Goal: Transaction & Acquisition: Book appointment/travel/reservation

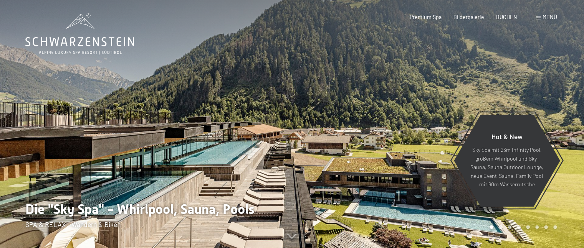
click at [539, 16] on span at bounding box center [538, 17] width 5 height 3
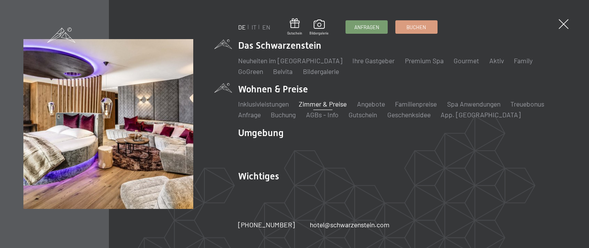
click at [344, 104] on link "Zimmer & Preise" at bounding box center [323, 104] width 48 height 8
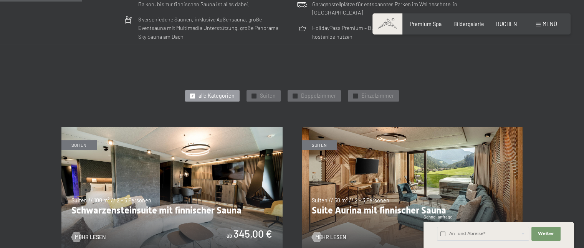
scroll to position [384, 0]
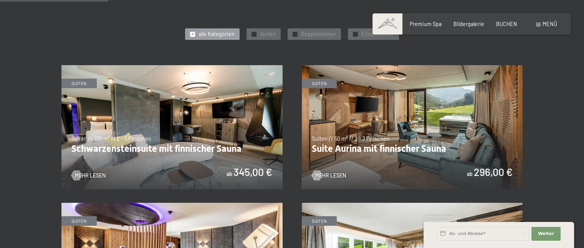
click at [570, 227] on div "An- und Abreise* Weiter Adressfelder ausblenden 2 Erwachsene 2 Erwachsene Älter…" at bounding box center [498, 235] width 150 height 26
click at [568, 225] on div "An- und Abreise* Weiter Adressfelder ausblenden 2 Erwachsene 2 Erwachsene Älter…" at bounding box center [498, 235] width 150 height 26
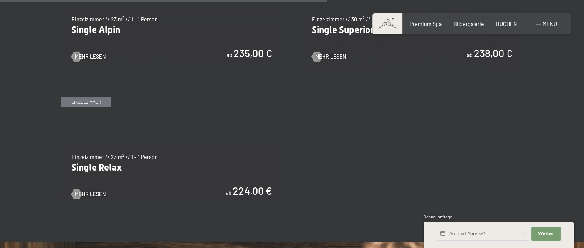
scroll to position [1228, 0]
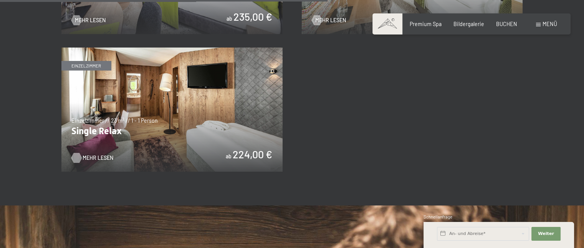
click at [77, 162] on div at bounding box center [77, 158] width 6 height 10
